Goal: Information Seeking & Learning: Learn about a topic

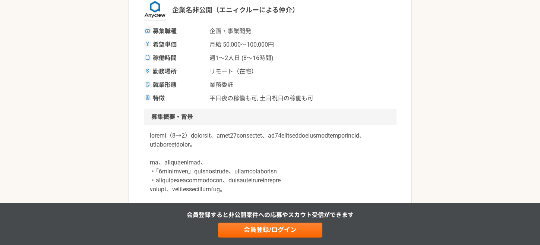
scroll to position [94, 0]
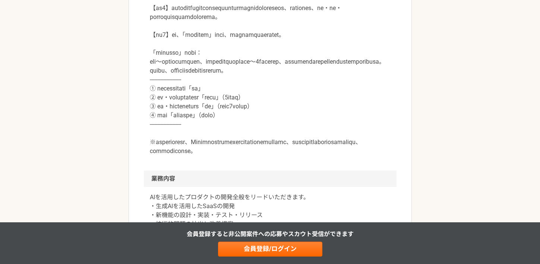
scroll to position [423, 0]
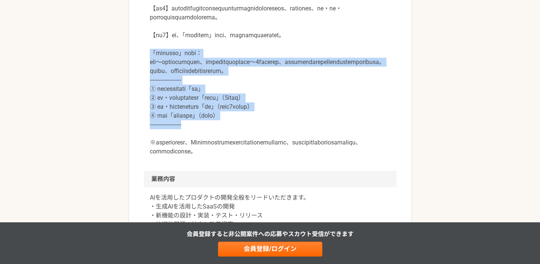
drag, startPoint x: 148, startPoint y: 106, endPoint x: 282, endPoint y: 186, distance: 156.4
click at [282, 171] on div at bounding box center [270, 4] width 253 height 334
click at [224, 116] on p at bounding box center [270, -1] width 241 height 313
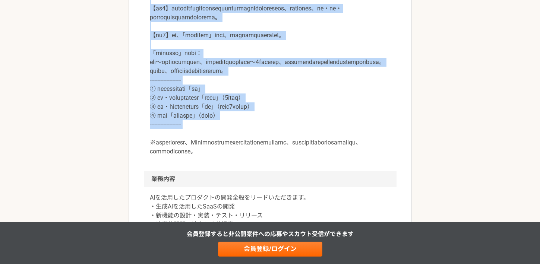
drag, startPoint x: 147, startPoint y: 24, endPoint x: 292, endPoint y: 196, distance: 224.6
click at [292, 171] on div at bounding box center [270, 4] width 253 height 334
copy p "◼︎ご応募にあたり◼︎ 【必須1】プロフィール（社歴、業務ご経験）詳細をご記載ください。 【必須2】候補者の方のバックグラウンドについても選考の参考にさせてい…"
click at [245, 142] on p at bounding box center [270, -1] width 241 height 313
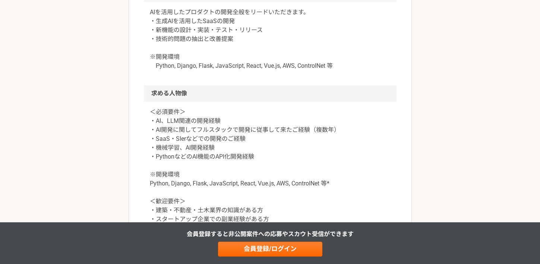
scroll to position [569, 0]
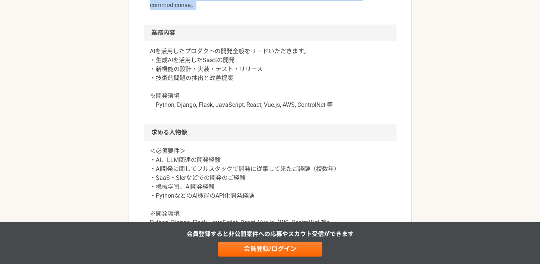
drag, startPoint x: 150, startPoint y: 75, endPoint x: 389, endPoint y: 77, distance: 238.9
copy p "◼︎ご応募にあたり◼︎ 【必須1】プロフィール（社歴、業務ご経験）詳細をご記載ください。 【必須2】候補者の方のバックグラウンドについても選考の参考にさせてい…"
click at [372, 110] on p "AIを活用したプロダクトの開発全般をリードいただきます。 ・生成AIを活用したSaaSの開発 ・新機能の設計・実装・テスト・リリース ・技術的問題の抽出と改善…" at bounding box center [270, 78] width 241 height 63
